Goal: Transaction & Acquisition: Purchase product/service

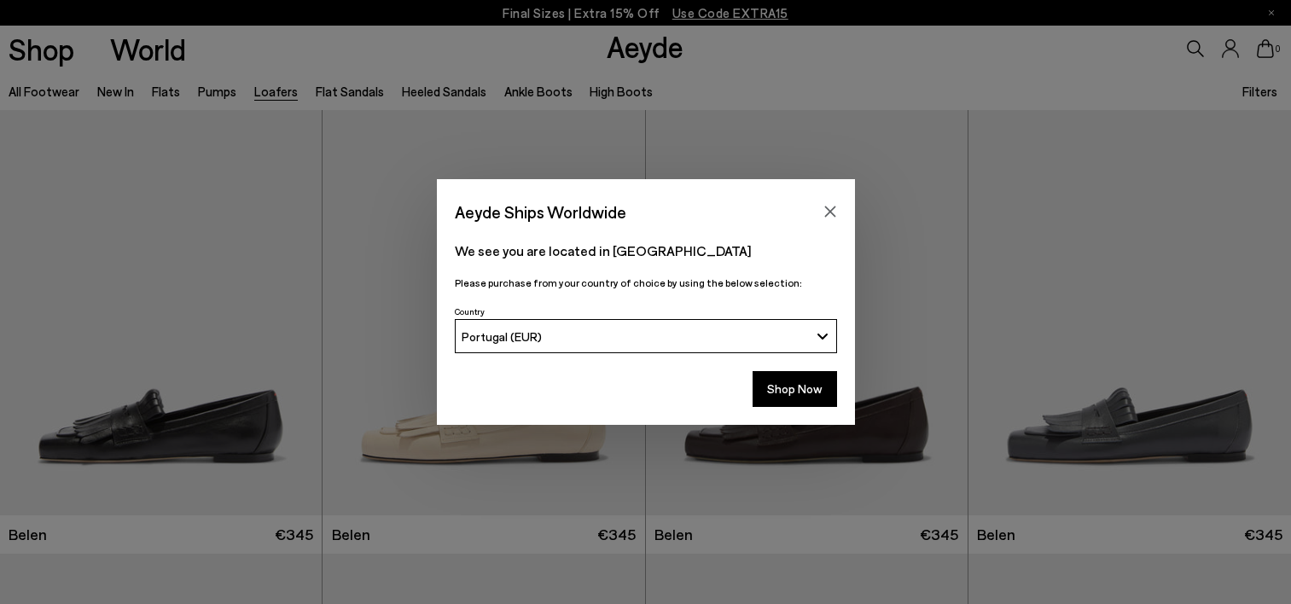
click at [787, 386] on button "Shop Now" at bounding box center [795, 389] width 85 height 36
click at [809, 385] on button "Shop Now" at bounding box center [795, 389] width 85 height 36
click at [785, 393] on button "Shop Now" at bounding box center [795, 389] width 85 height 36
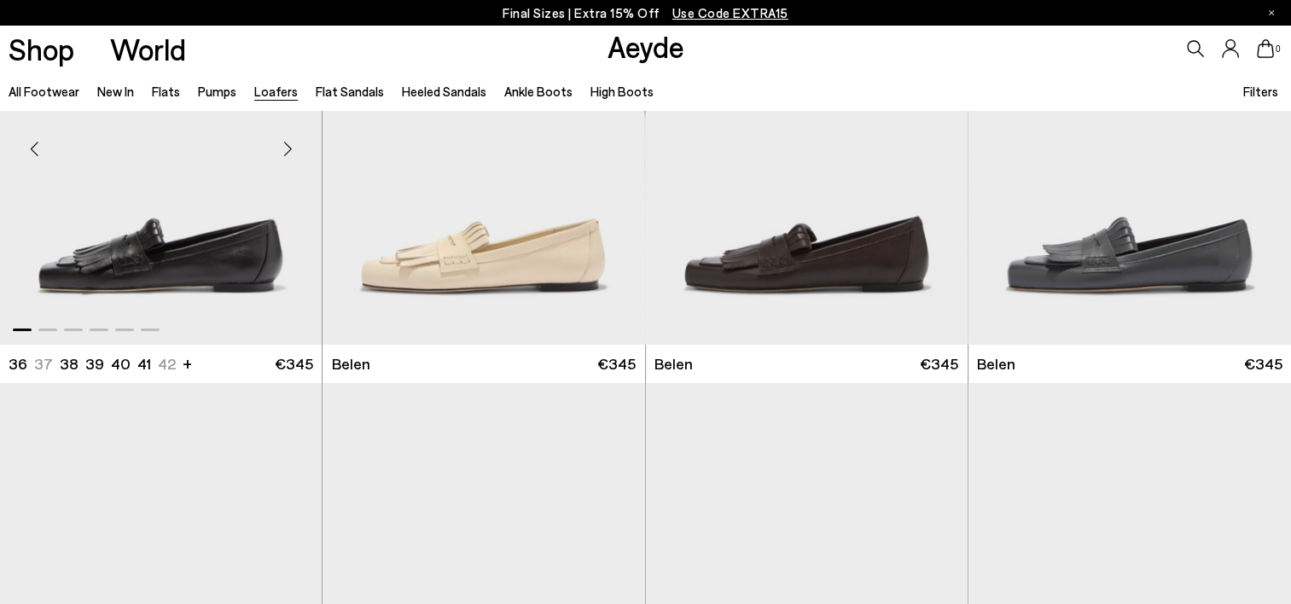
scroll to position [171, 0]
click at [225, 243] on img "1 / 6" at bounding box center [161, 141] width 322 height 405
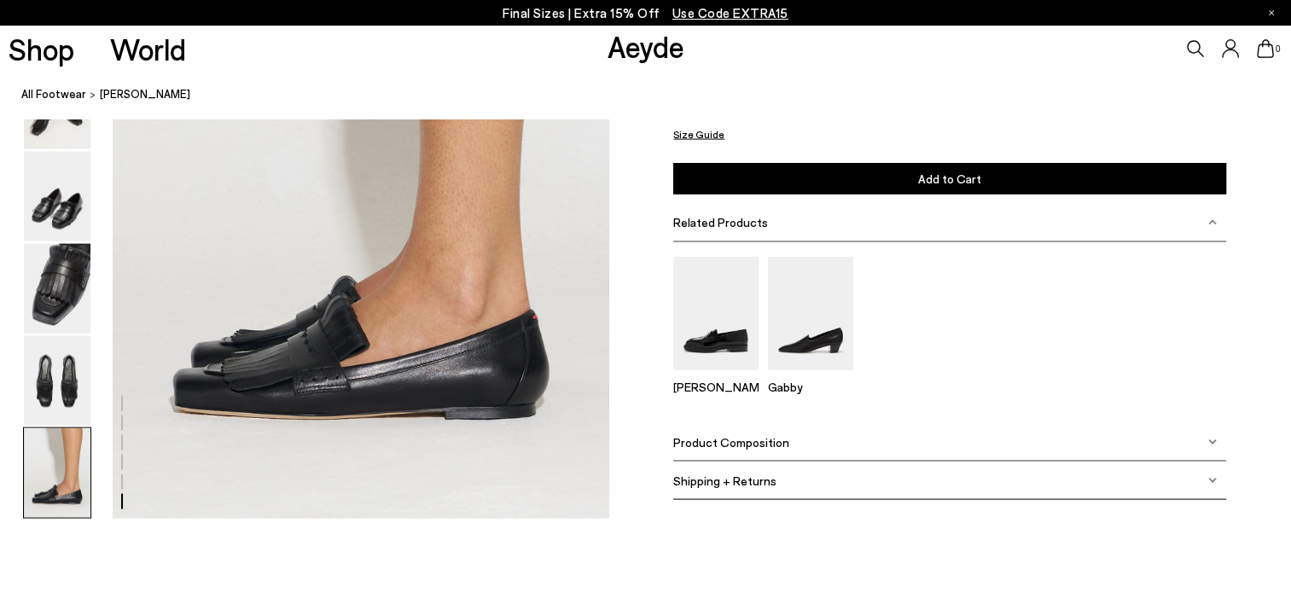
scroll to position [3756, 0]
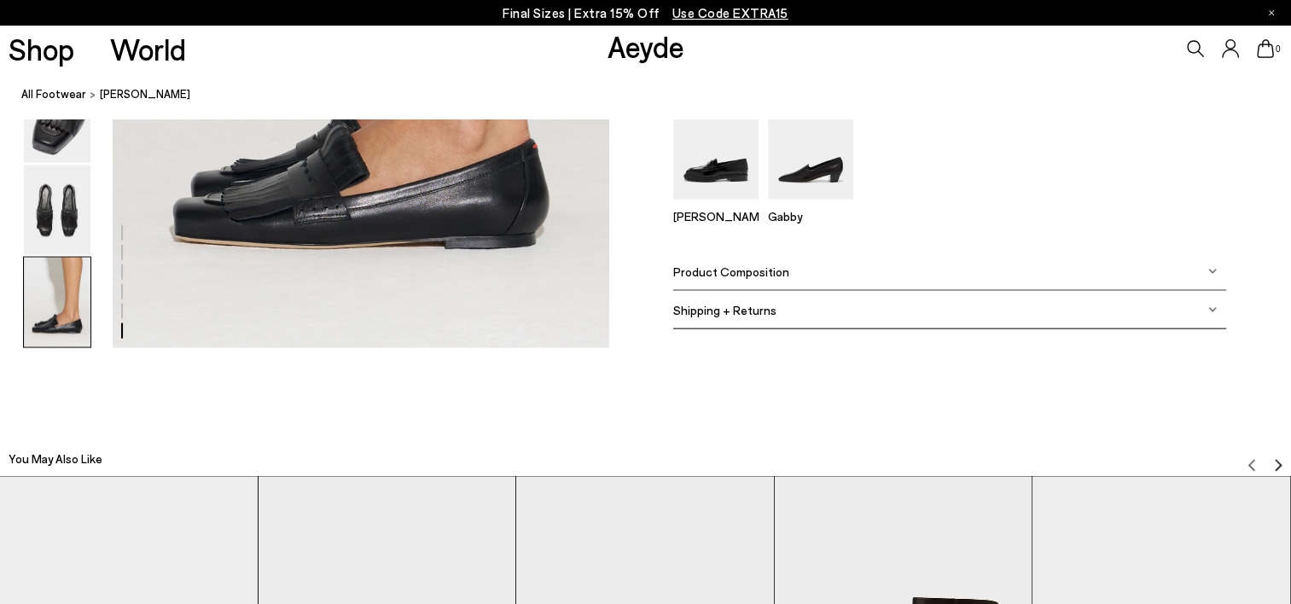
click at [1209, 271] on img at bounding box center [1213, 271] width 9 height 9
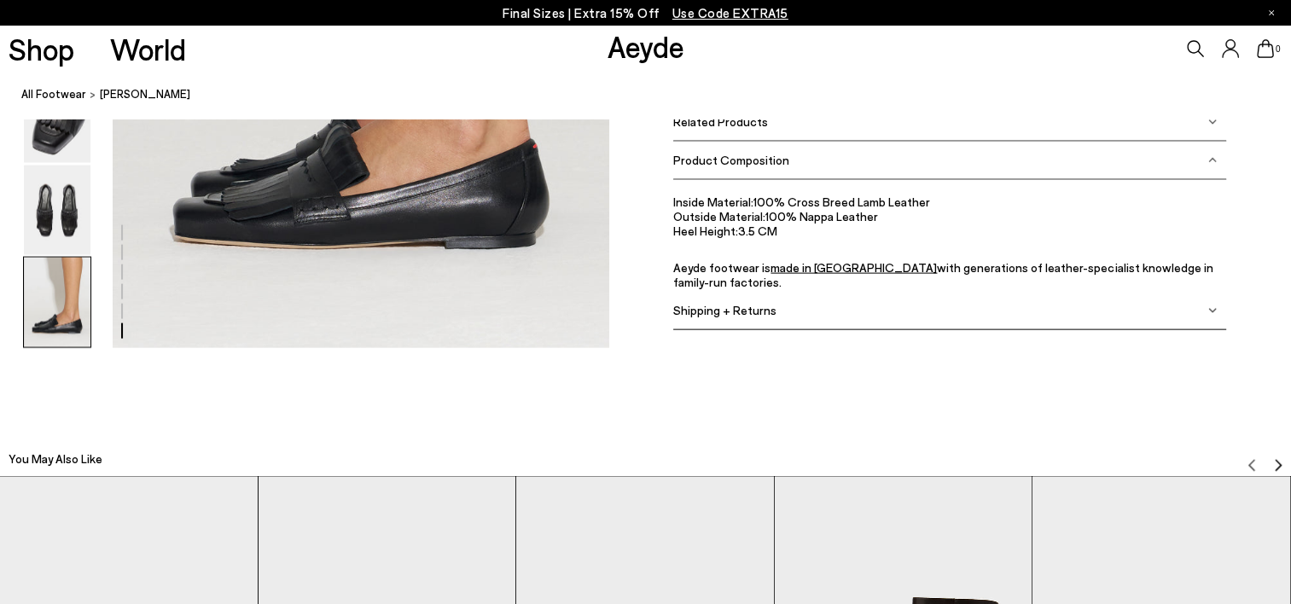
click at [1206, 309] on div "Shipping + Returns" at bounding box center [949, 310] width 553 height 38
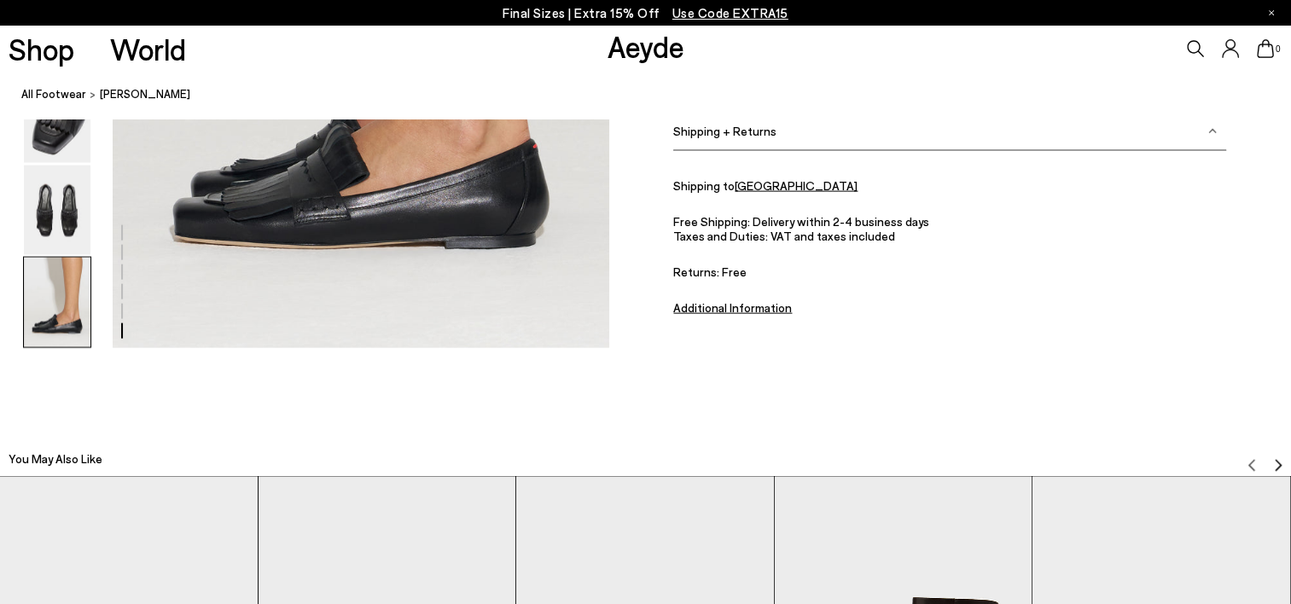
click at [707, 306] on u "Additional Information" at bounding box center [732, 307] width 119 height 15
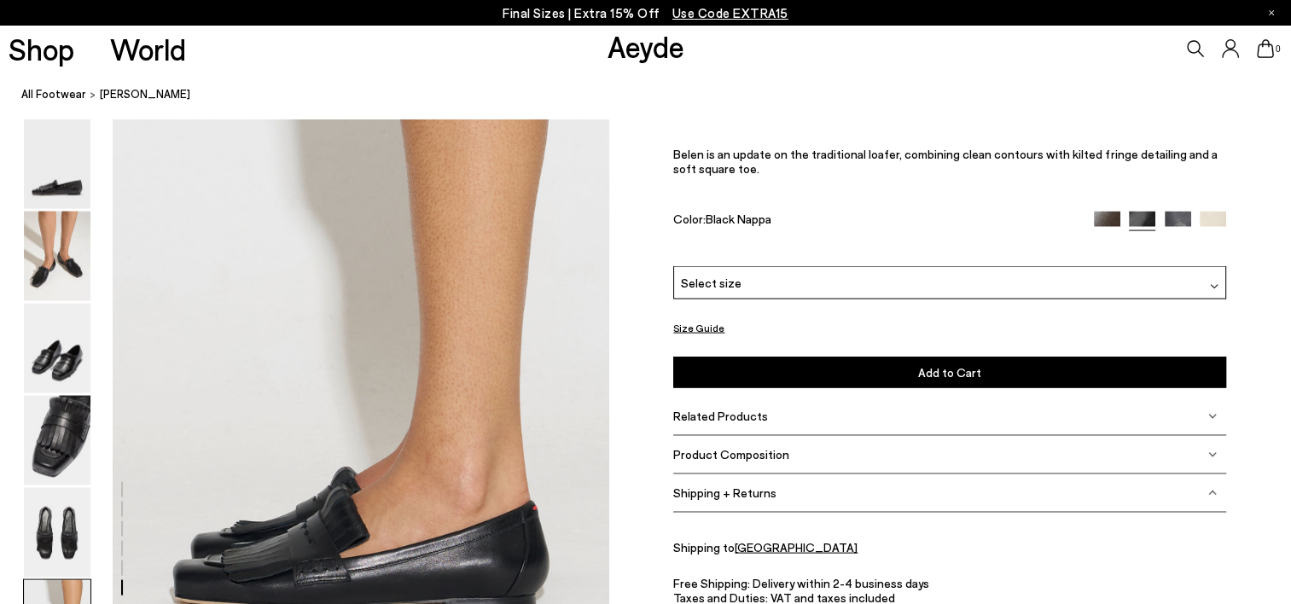
scroll to position [3500, 0]
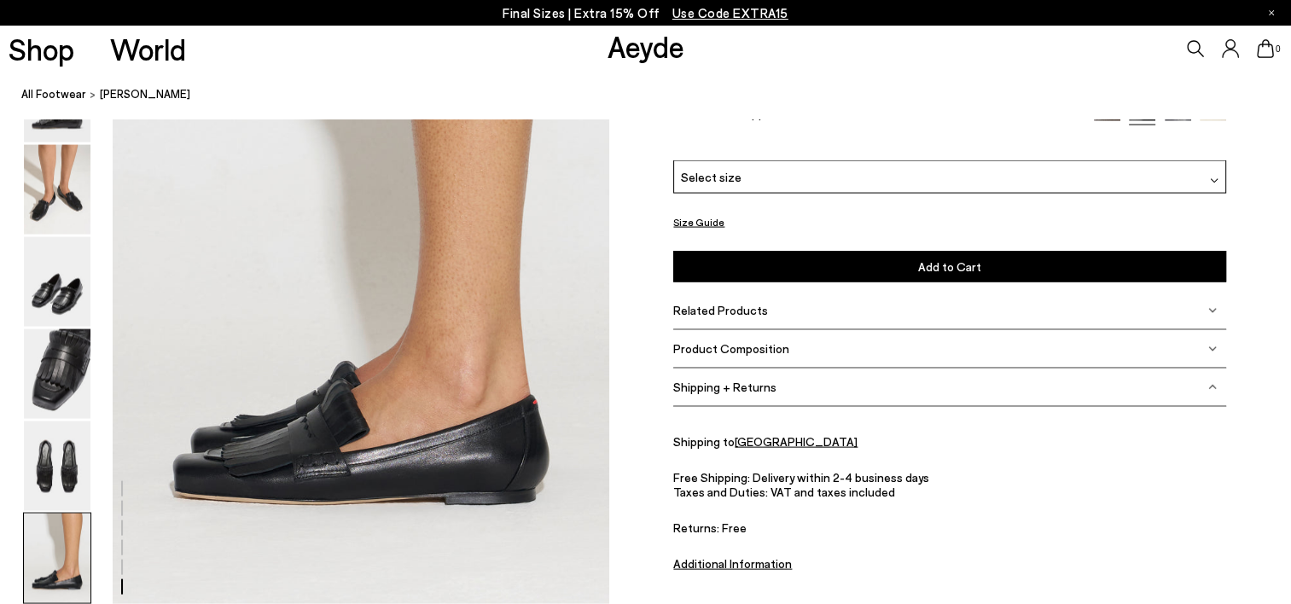
click at [1218, 306] on div "Related Products" at bounding box center [949, 310] width 553 height 38
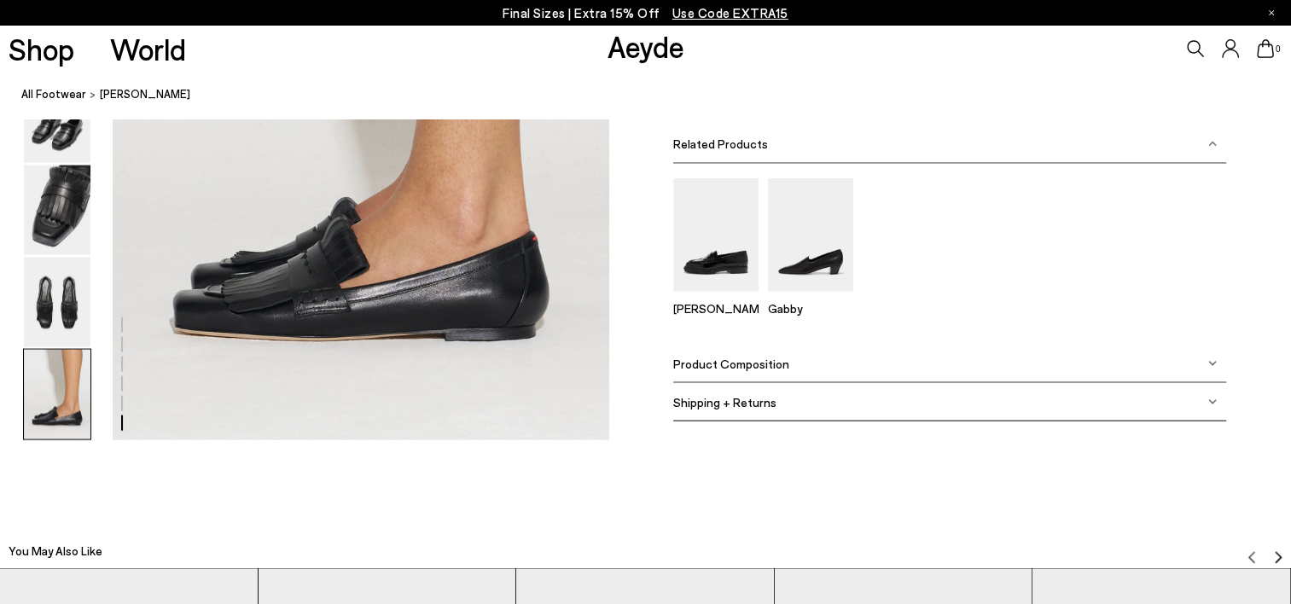
scroll to position [3670, 0]
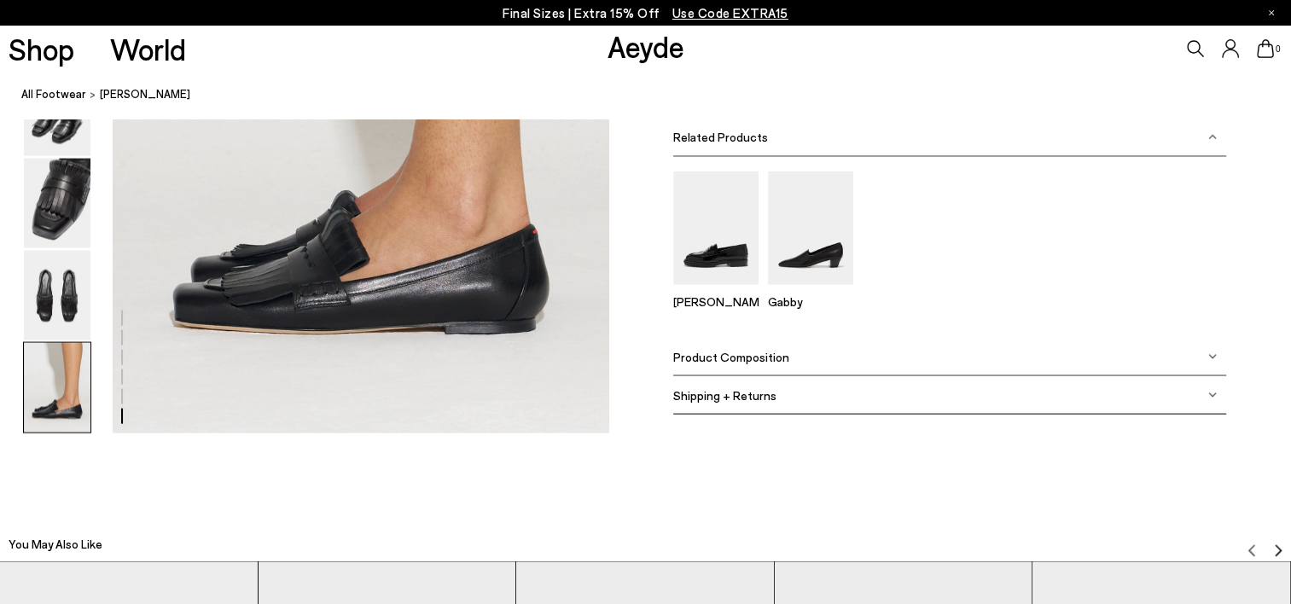
click at [1212, 355] on img at bounding box center [1213, 357] width 9 height 9
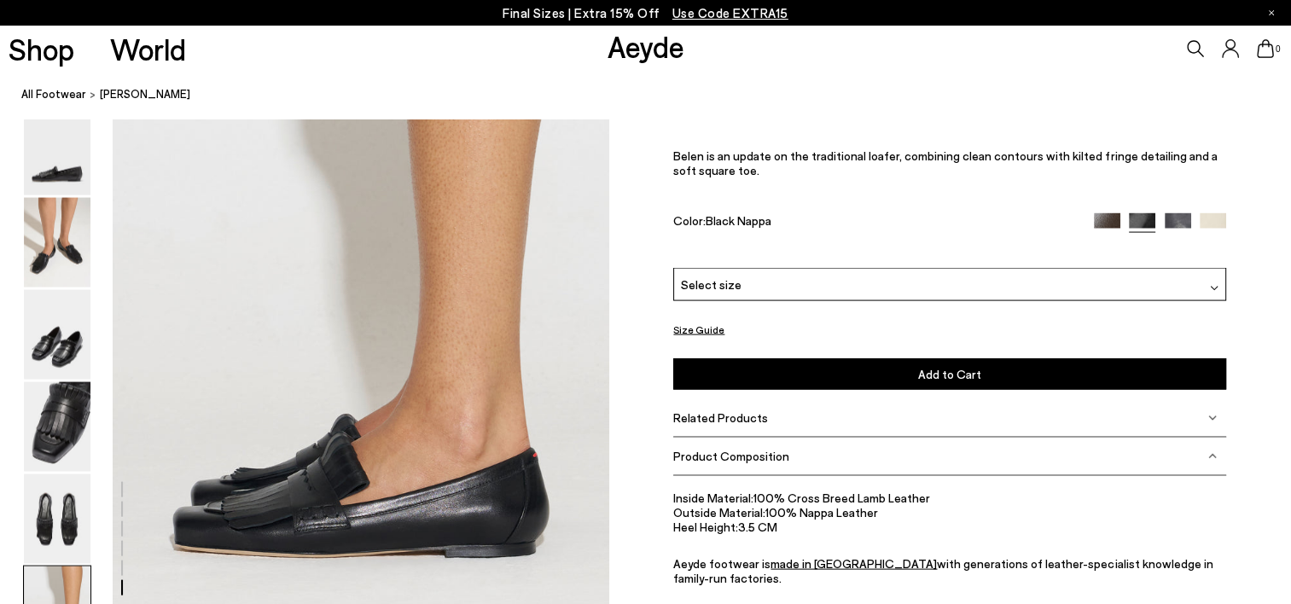
scroll to position [3414, 0]
